Goal: Task Accomplishment & Management: Manage account settings

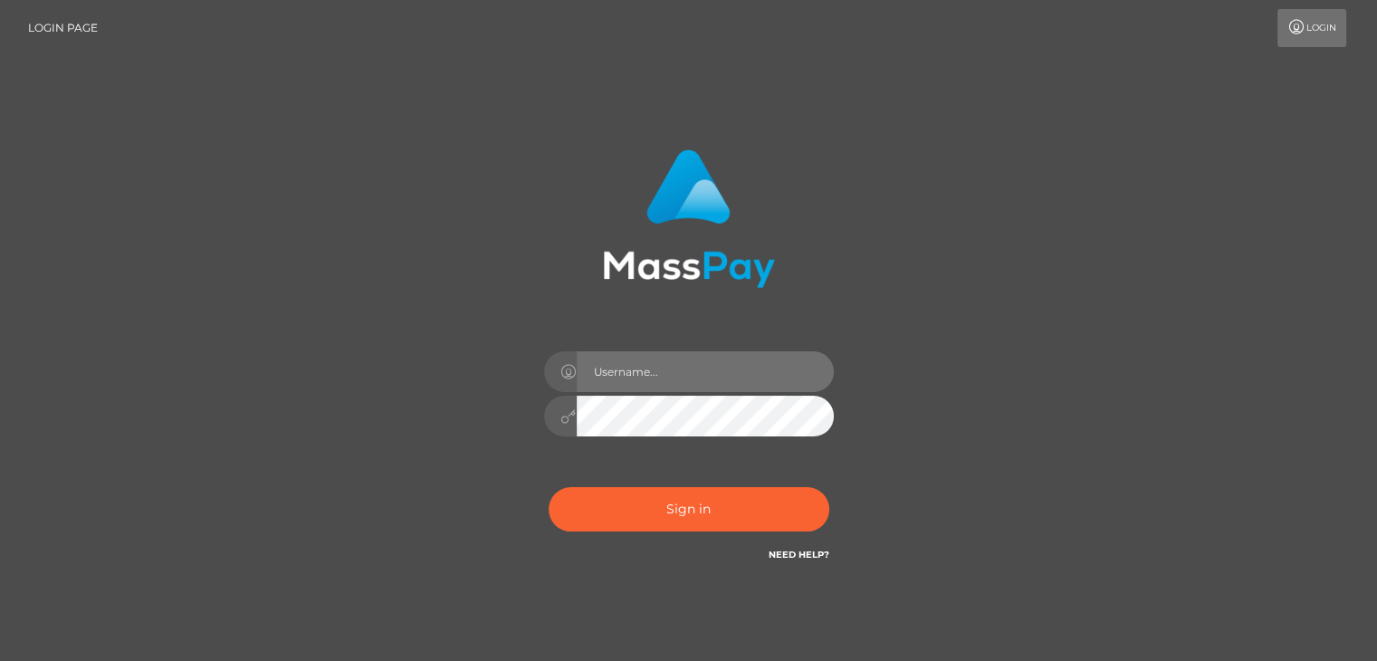
click at [683, 381] on input "text" at bounding box center [705, 371] width 257 height 41
type input "[EMAIL_ADDRESS][DOMAIN_NAME]"
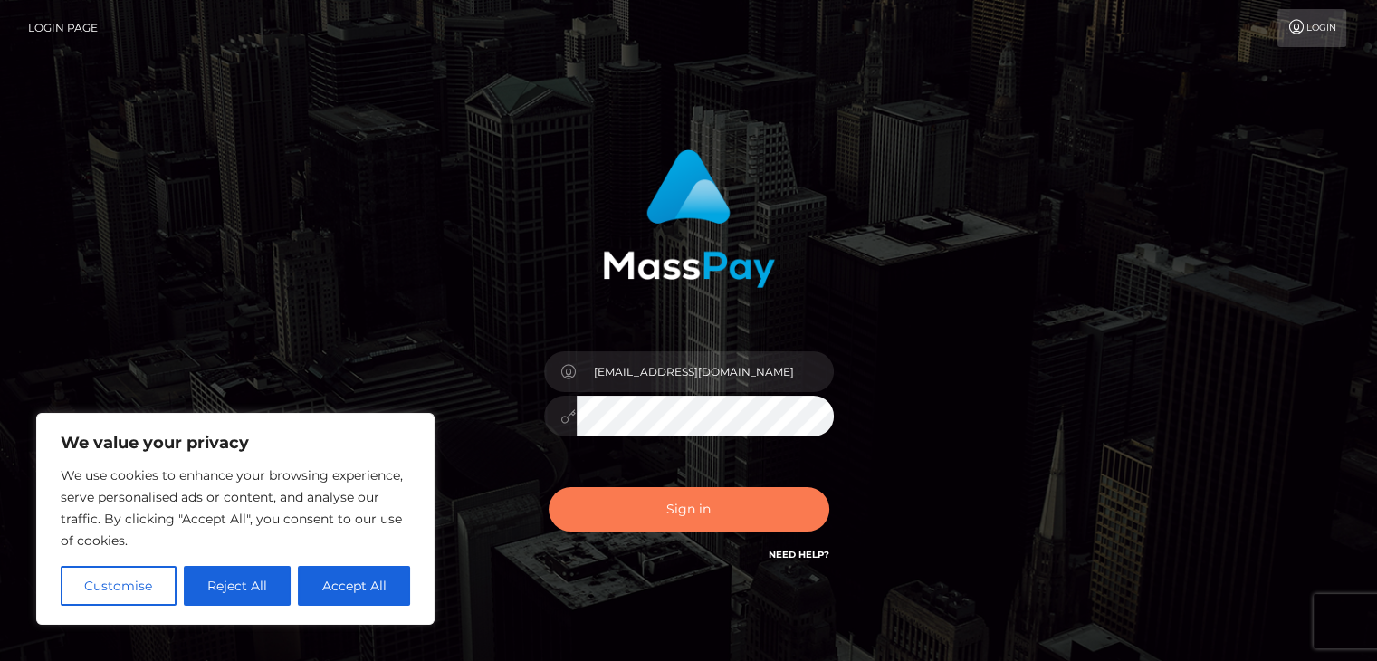
click at [717, 522] on button "Sign in" at bounding box center [688, 509] width 281 height 44
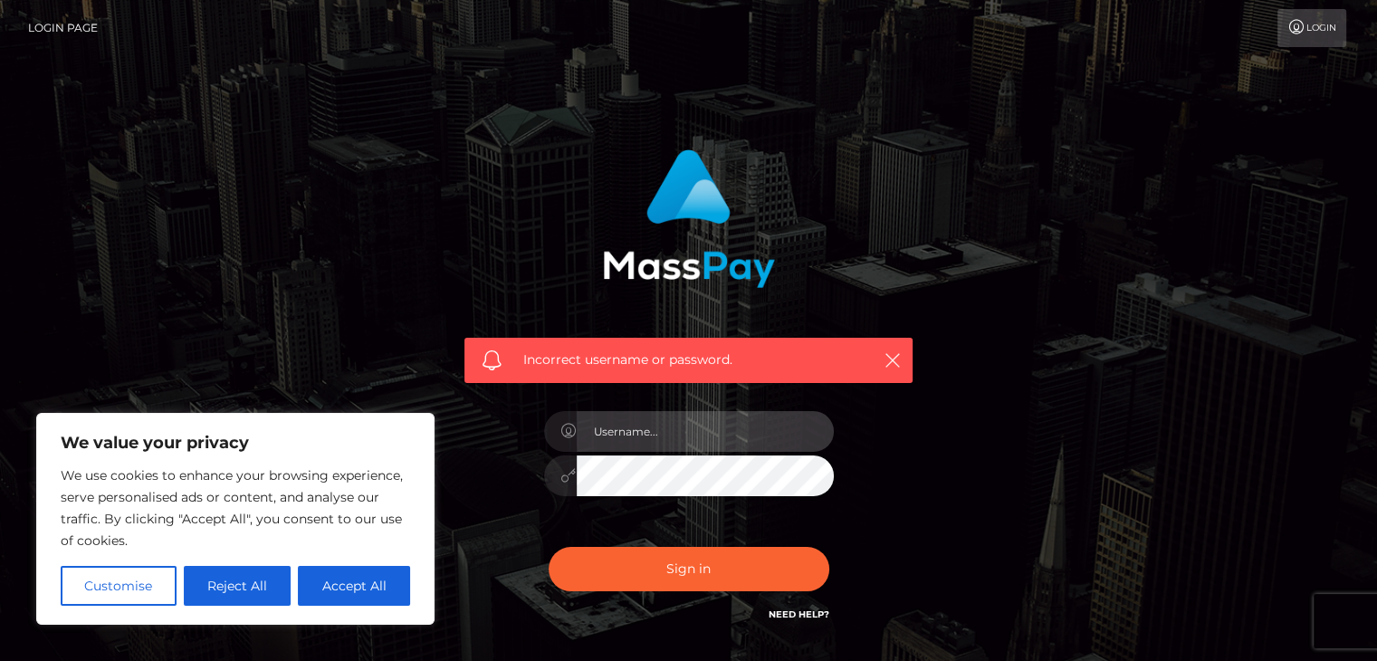
click at [673, 422] on input "text" at bounding box center [705, 431] width 257 height 41
click at [709, 435] on input "2006-02-23" at bounding box center [705, 431] width 257 height 41
type input "zoegirl30000@gmail.com"
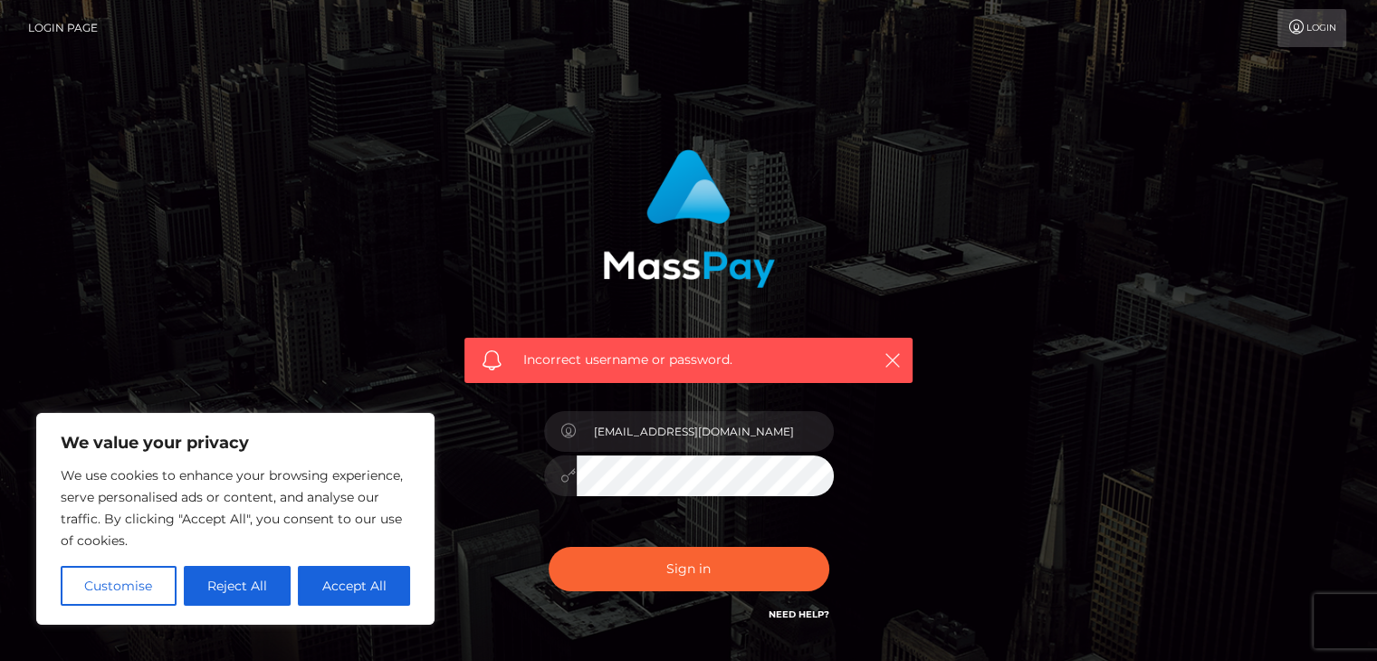
click at [548, 547] on button "Sign in" at bounding box center [688, 569] width 281 height 44
